Goal: Task Accomplishment & Management: Use online tool/utility

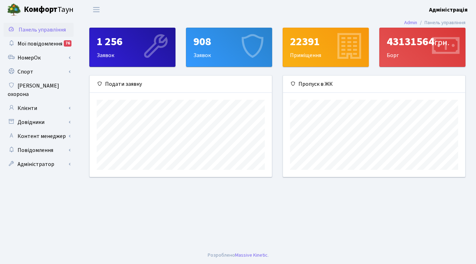
scroll to position [101, 182]
click at [41, 105] on link "Клієнти" at bounding box center [39, 108] width 70 height 14
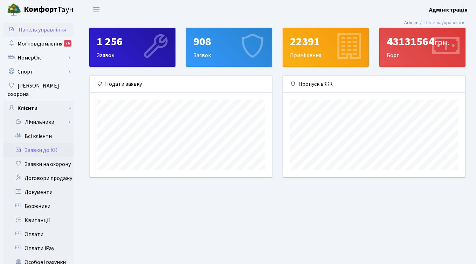
click at [49, 143] on link "Заявки до КК" at bounding box center [39, 150] width 70 height 14
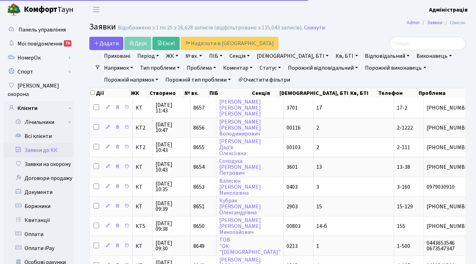
select select "25"
click at [337, 41] on div "Додати Друк Excel Надіслати в КАН" at bounding box center [213, 43] width 258 height 13
click at [171, 56] on link "ЖК" at bounding box center [172, 56] width 18 height 12
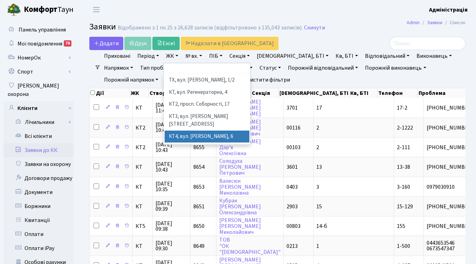
click at [185, 131] on li "КТ4, вул. Юрія Липи, 6" at bounding box center [207, 137] width 85 height 12
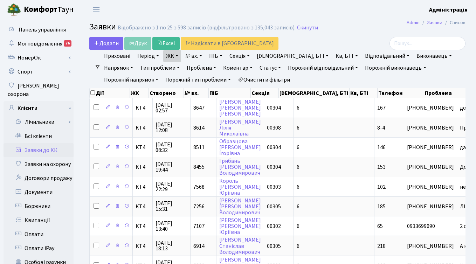
click at [174, 54] on link "ЖК" at bounding box center [172, 56] width 18 height 12
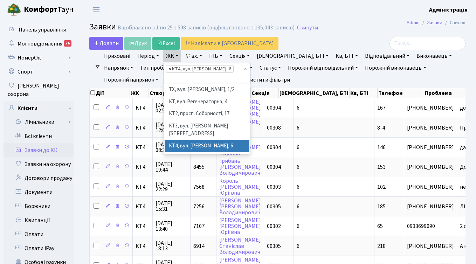
click at [168, 68] on span "×" at bounding box center [169, 68] width 2 height 7
select select
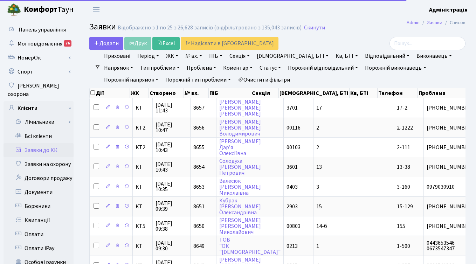
click at [171, 55] on link "ЖК" at bounding box center [172, 56] width 18 height 12
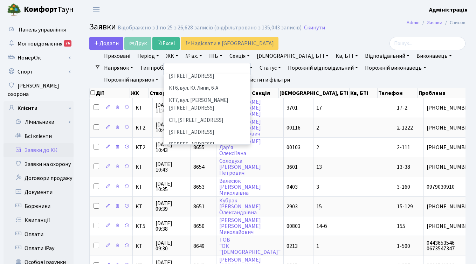
scroll to position [76, 0]
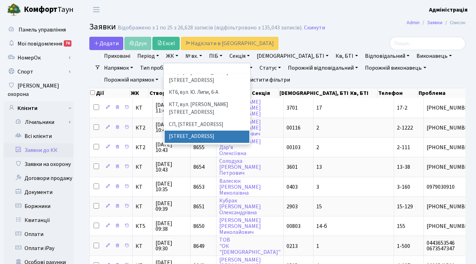
click at [198, 131] on li "СП1, Столичне шосе, 1" at bounding box center [207, 137] width 85 height 12
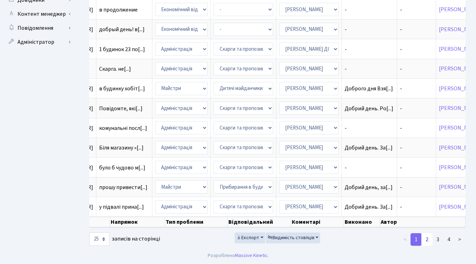
click at [426, 237] on link "2" at bounding box center [426, 239] width 11 height 13
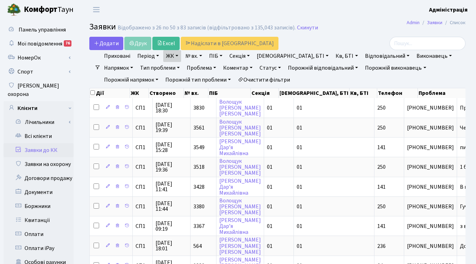
click at [235, 78] on link "Очистити фільтри" at bounding box center [264, 80] width 58 height 12
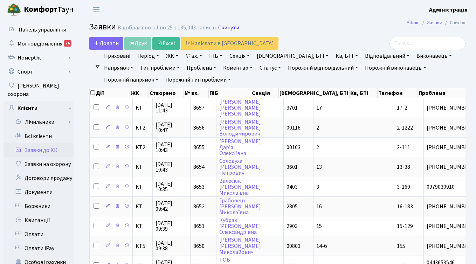
click at [230, 26] on link "Скинути" at bounding box center [228, 28] width 21 height 7
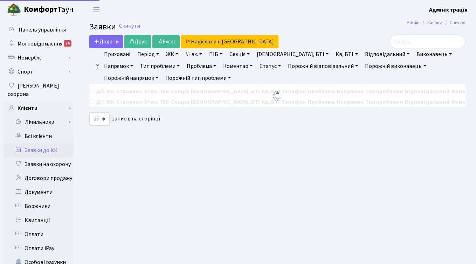
select select "25"
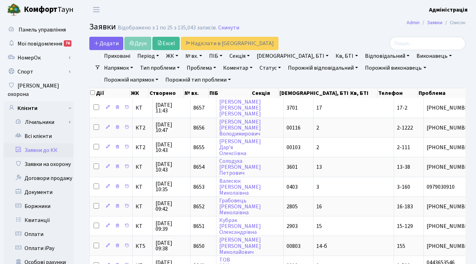
click at [174, 56] on link "ЖК" at bounding box center [172, 56] width 18 height 12
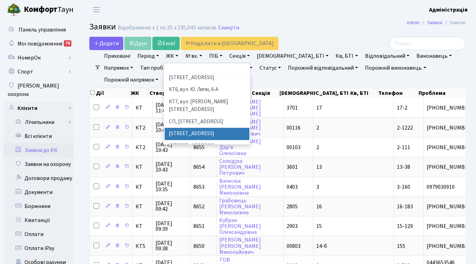
scroll to position [79, 0]
click at [204, 127] on li "СП1, Столичне шосе, 1" at bounding box center [207, 133] width 85 height 12
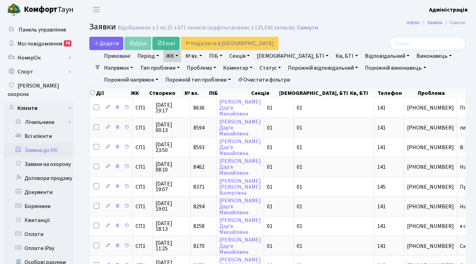
click at [172, 55] on link "ЖК" at bounding box center [172, 56] width 18 height 12
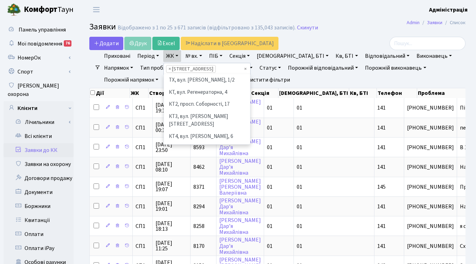
scroll to position [97, 0]
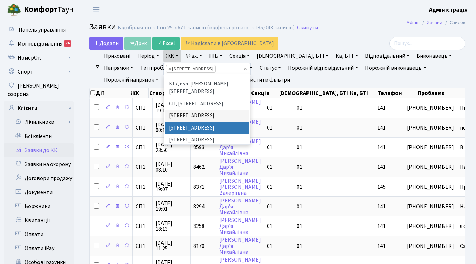
click at [187, 122] on li "СП2, Столичне шосе, 1А" at bounding box center [207, 128] width 85 height 12
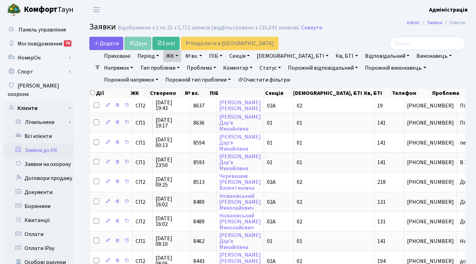
click at [173, 56] on link "ЖК" at bounding box center [172, 56] width 18 height 12
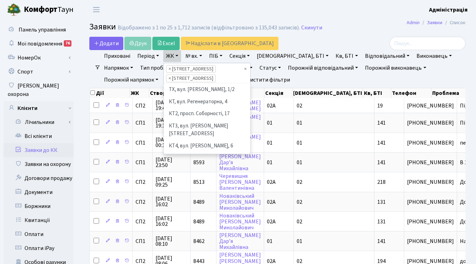
scroll to position [85, 0]
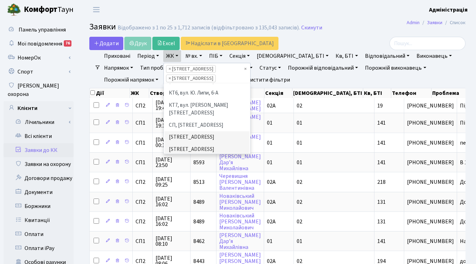
click at [187, 155] on li "СП3, Столичне шосе, 3" at bounding box center [207, 161] width 85 height 12
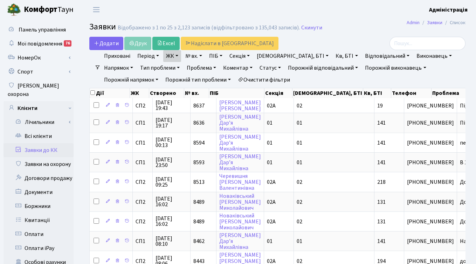
click at [353, 28] on h2 "Заявки Відображено з 1 по 25 з 2,123 записів (відфільтровано з 135,043 записів)…" at bounding box center [277, 28] width 376 height 12
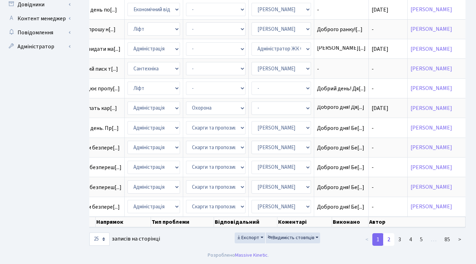
click at [389, 239] on link "2" at bounding box center [388, 239] width 11 height 13
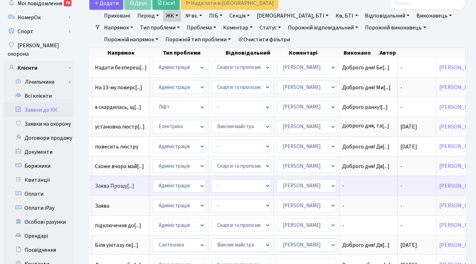
scroll to position [1, 0]
